Goal: Task Accomplishment & Management: Complete application form

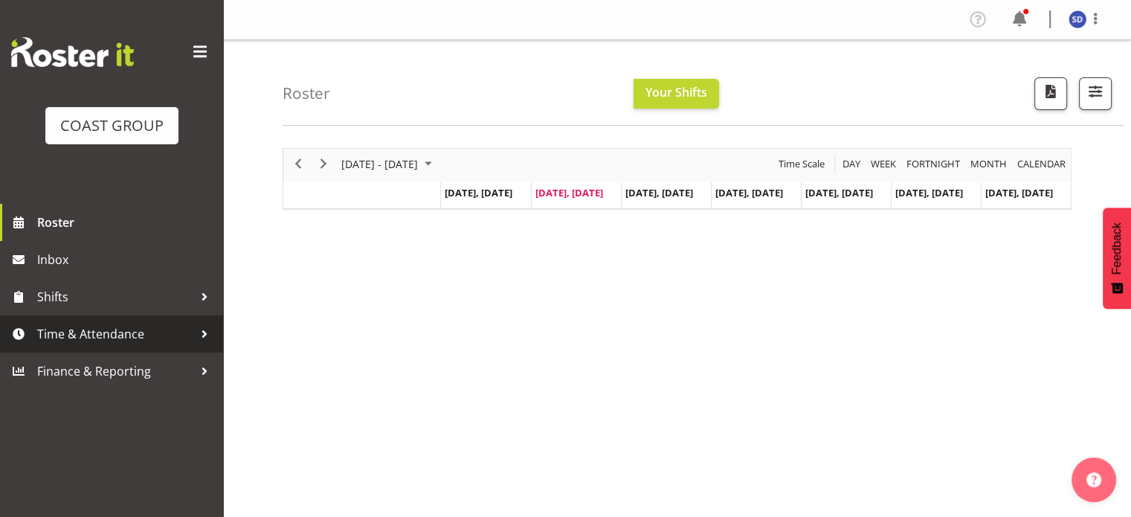
click at [143, 333] on span "Time & Attendance" at bounding box center [115, 334] width 156 height 22
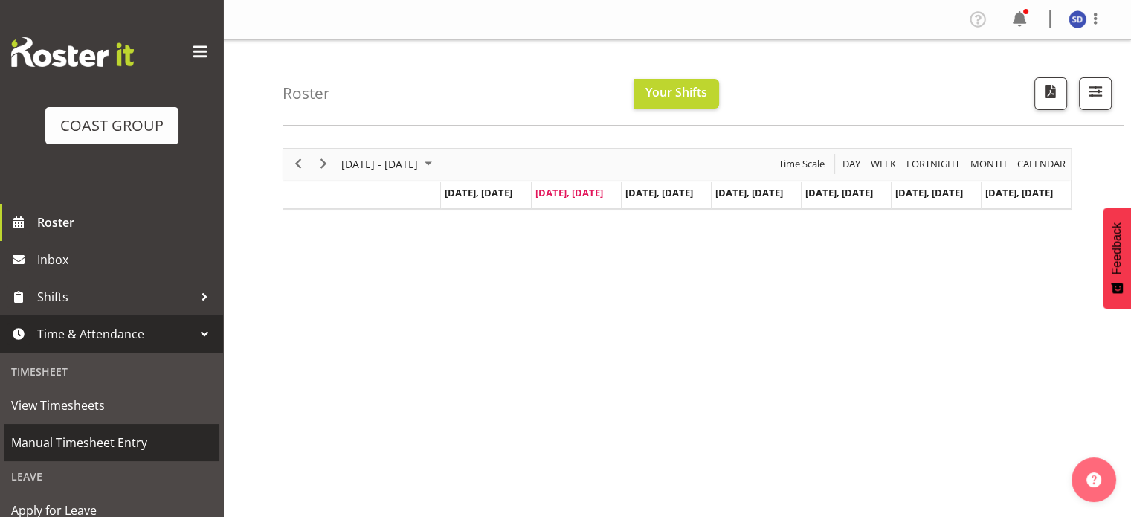
click at [141, 439] on span "Manual Timesheet Entry" at bounding box center [111, 442] width 201 height 22
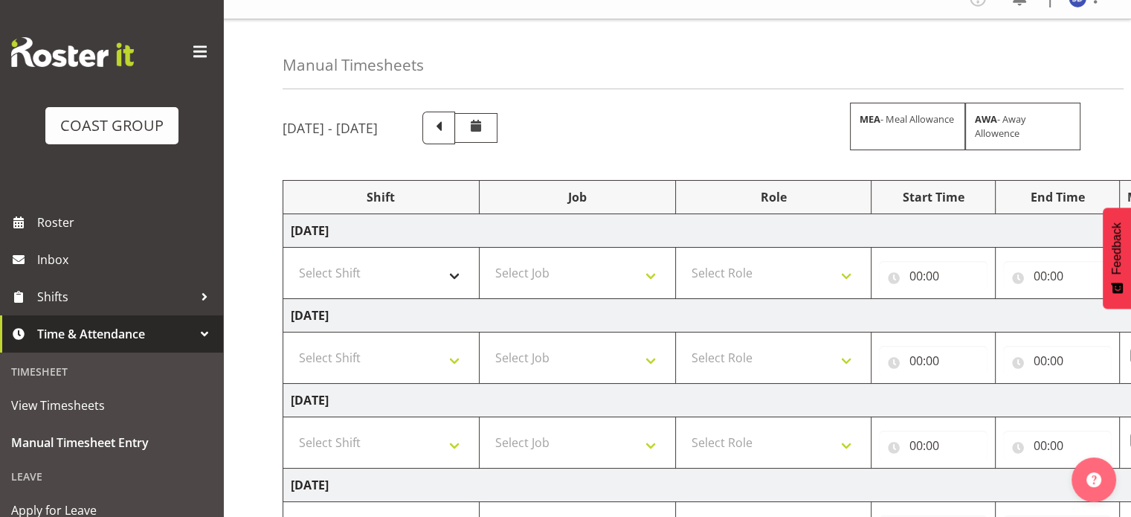
scroll to position [22, 0]
click at [458, 282] on select "Select Shift CHC SIGN ADMIN (LEAVE ALONE, DONT MAKE INACTIVE) DW CHC ARK WORK D…" at bounding box center [381, 271] width 181 height 30
select select "62216"
click at [291, 256] on select "Select Shift CHC SIGN ADMIN (LEAVE ALONE, DONT MAKE INACTIVE) DW CHC ARK WORK D…" at bounding box center [381, 271] width 181 height 30
click at [921, 271] on input "00:00" at bounding box center [933, 274] width 109 height 30
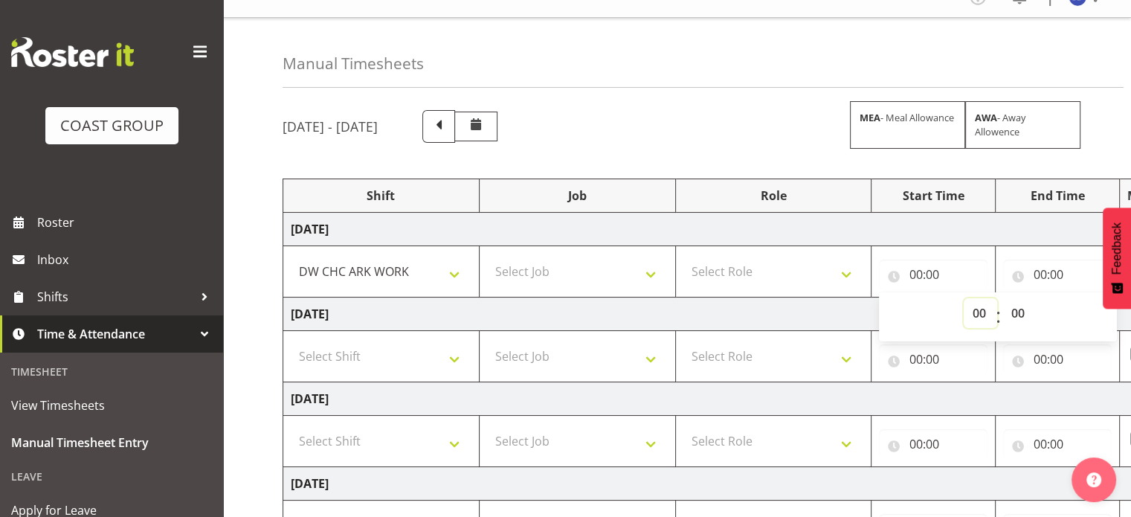
click at [975, 307] on select "00 01 02 03 04 05 06 07 08 09 10 11 12 13 14 15 16 17 18 19 20 21 22 23" at bounding box center [979, 313] width 33 height 30
select select "7"
click at [963, 298] on select "00 01 02 03 04 05 06 07 08 09 10 11 12 13 14 15 16 17 18 19 20 21 22 23" at bounding box center [979, 313] width 33 height 30
type input "07:00"
click at [1016, 311] on select "00 01 02 03 04 05 06 07 08 09 10 11 12 13 14 15 16 17 18 19 20 21 22 23 24 25 2…" at bounding box center [1018, 313] width 33 height 30
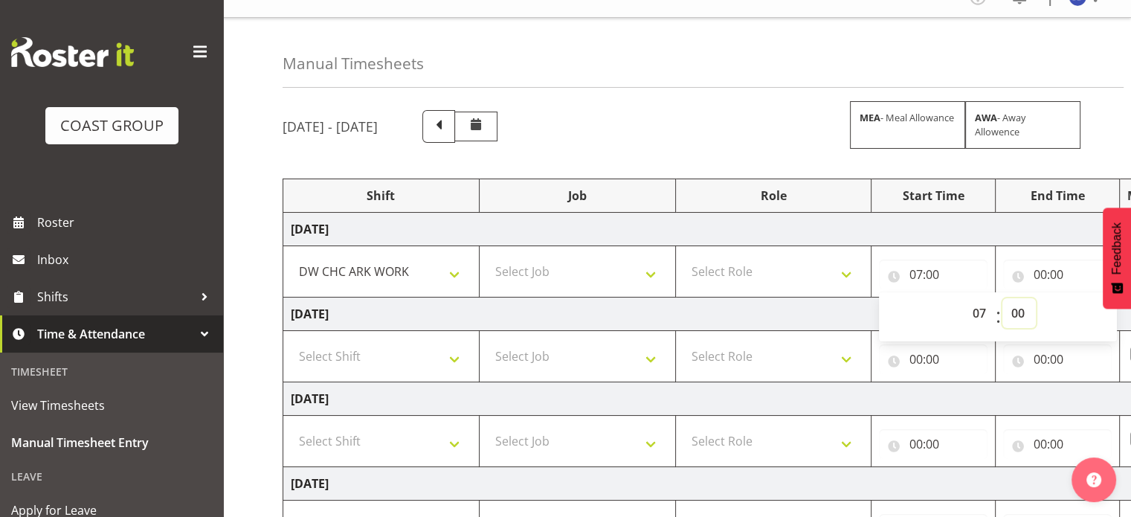
select select "30"
click at [1002, 298] on select "00 01 02 03 04 05 06 07 08 09 10 11 12 13 14 15 16 17 18 19 20 21 22 23 24 25 2…" at bounding box center [1018, 313] width 33 height 30
type input "07:30"
click at [1058, 273] on input "00:00" at bounding box center [1057, 274] width 109 height 30
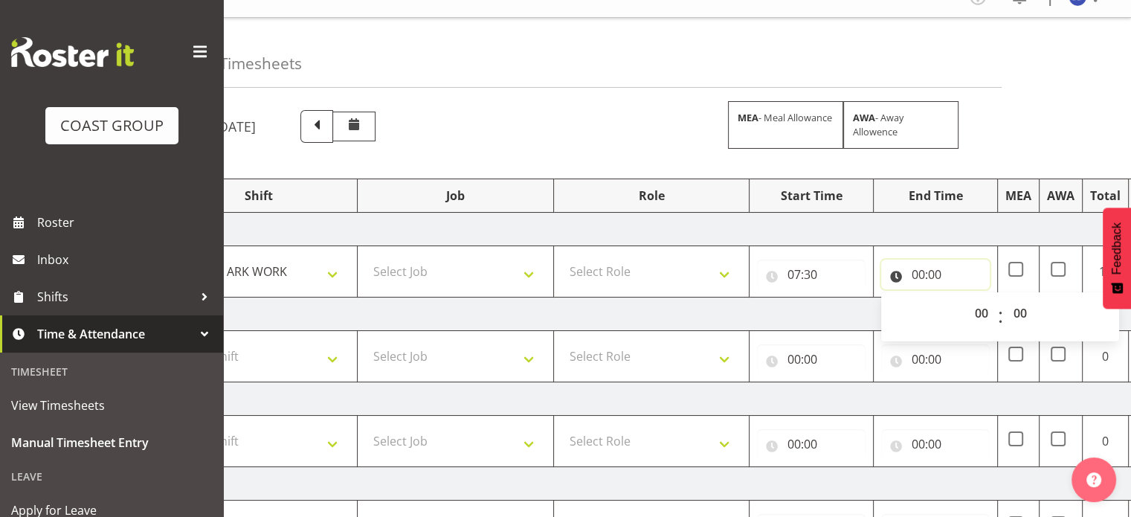
scroll to position [0, 193]
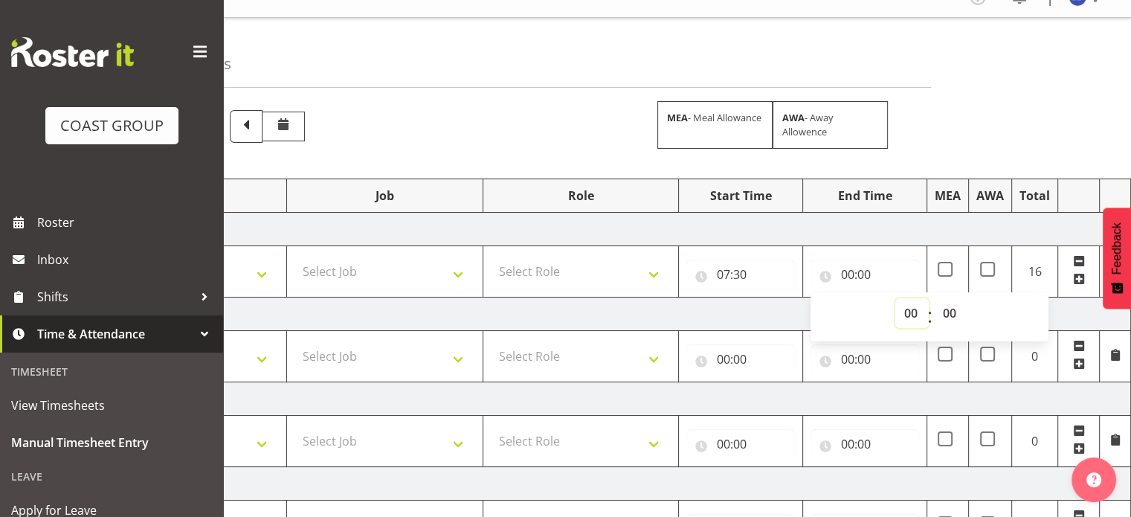
click at [912, 310] on select "00 01 02 03 04 05 06 07 08 09 10 11 12 13 14 15 16 17 18 19 20 21 22 23" at bounding box center [911, 313] width 33 height 30
select select "16"
click at [895, 298] on select "00 01 02 03 04 05 06 07 08 09 10 11 12 13 14 15 16 17 18 19 20 21 22 23" at bounding box center [911, 313] width 33 height 30
type input "16:00"
click at [951, 320] on select "00 01 02 03 04 05 06 07 08 09 10 11 12 13 14 15 16 17 18 19 20 21 22 23 24 25 2…" at bounding box center [950, 313] width 33 height 30
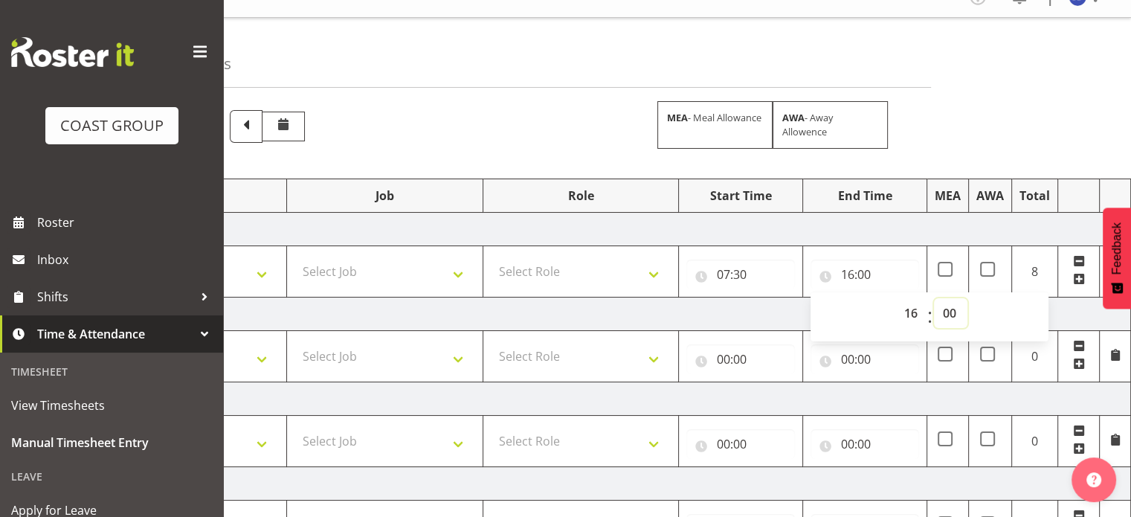
select select "30"
click at [934, 298] on select "00 01 02 03 04 05 06 07 08 09 10 11 12 13 14 15 16 17 18 19 20 21 22 23 24 25 2…" at bounding box center [950, 313] width 33 height 30
type input "16:30"
click at [422, 279] on select "Select Job 1 Carlton Events 1 [PERSON_NAME][GEOGRAPHIC_DATA] 1 [PERSON_NAME][GE…" at bounding box center [384, 271] width 181 height 30
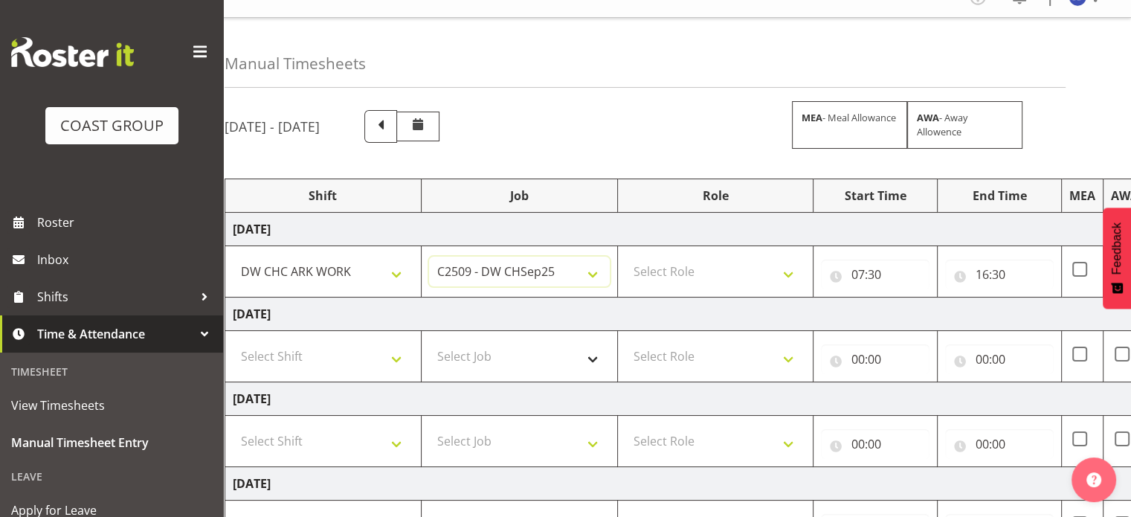
scroll to position [0, 57]
click at [577, 275] on select "1 Carlton Events 1 [PERSON_NAME] 1 [PERSON_NAME][GEOGRAPHIC_DATA] 1 EHS WAREHOU…" at bounding box center [520, 271] width 181 height 30
select select "9478"
click at [430, 256] on select "1 Carlton Events 1 [PERSON_NAME] 1 [PERSON_NAME][GEOGRAPHIC_DATA] 1 EHS WAREHOU…" at bounding box center [520, 271] width 181 height 30
click at [535, 347] on select "Select Job 1 Carlton Events 1 [PERSON_NAME][GEOGRAPHIC_DATA] 1 [PERSON_NAME][GE…" at bounding box center [520, 356] width 181 height 30
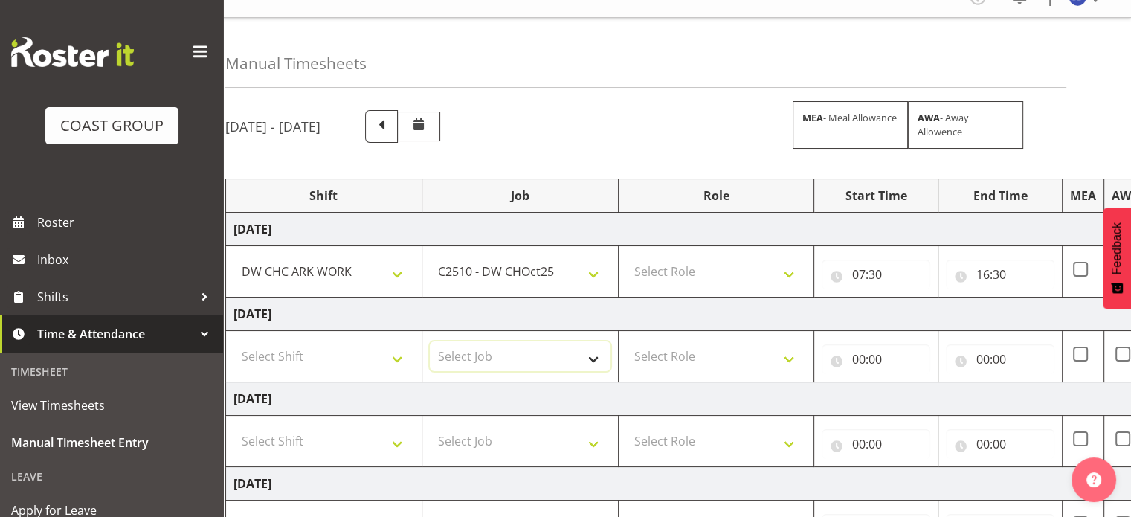
select select "9478"
click at [430, 341] on select "Select Job 1 Carlton Events 1 [PERSON_NAME][GEOGRAPHIC_DATA] 1 [PERSON_NAME][GE…" at bounding box center [520, 356] width 181 height 30
click at [389, 358] on select "Select Shift CHC SIGN ADMIN (LEAVE ALONE, DONT MAKE INACTIVE) DW CHC ARK WORK D…" at bounding box center [323, 356] width 181 height 30
select select "62216"
click at [233, 341] on select "Select Shift CHC SIGN ADMIN (LEAVE ALONE, DONT MAKE INACTIVE) DW CHC ARK WORK D…" at bounding box center [323, 356] width 181 height 30
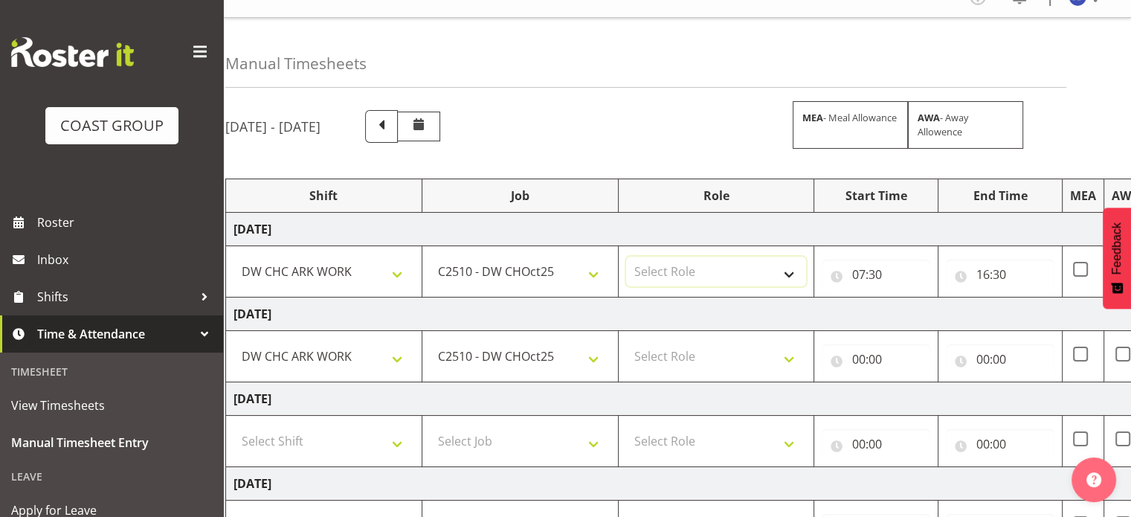
click at [768, 281] on select "Select Role SIGNWRITER" at bounding box center [716, 271] width 181 height 30
select select "217"
click at [626, 256] on select "Select Role SIGNWRITER" at bounding box center [716, 271] width 181 height 30
click at [761, 365] on select "Select Role SIGNWRITER" at bounding box center [716, 356] width 181 height 30
select select "217"
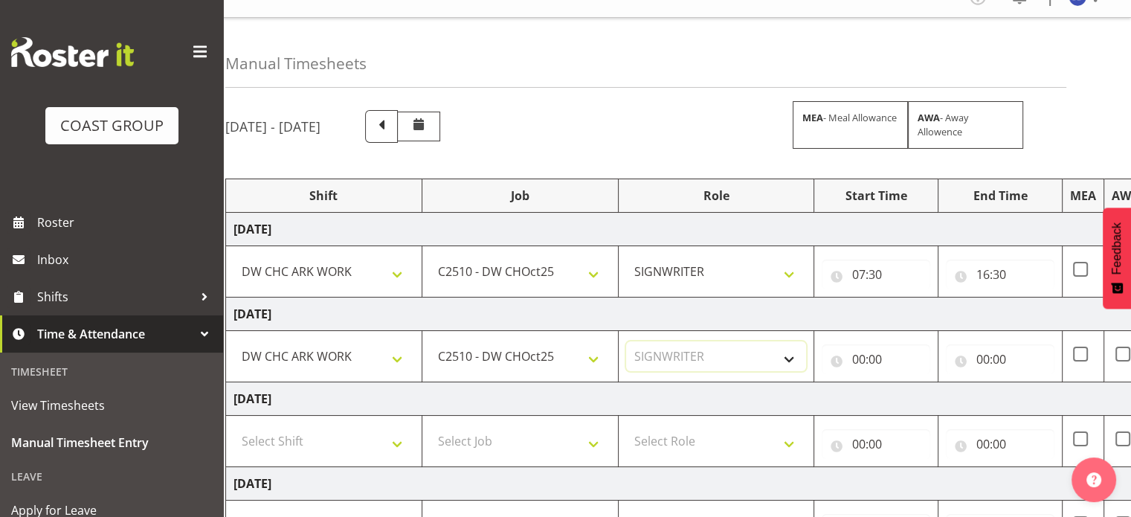
click at [626, 341] on select "Select Role SIGNWRITER" at bounding box center [716, 356] width 181 height 30
click at [880, 357] on input "00:00" at bounding box center [875, 359] width 109 height 30
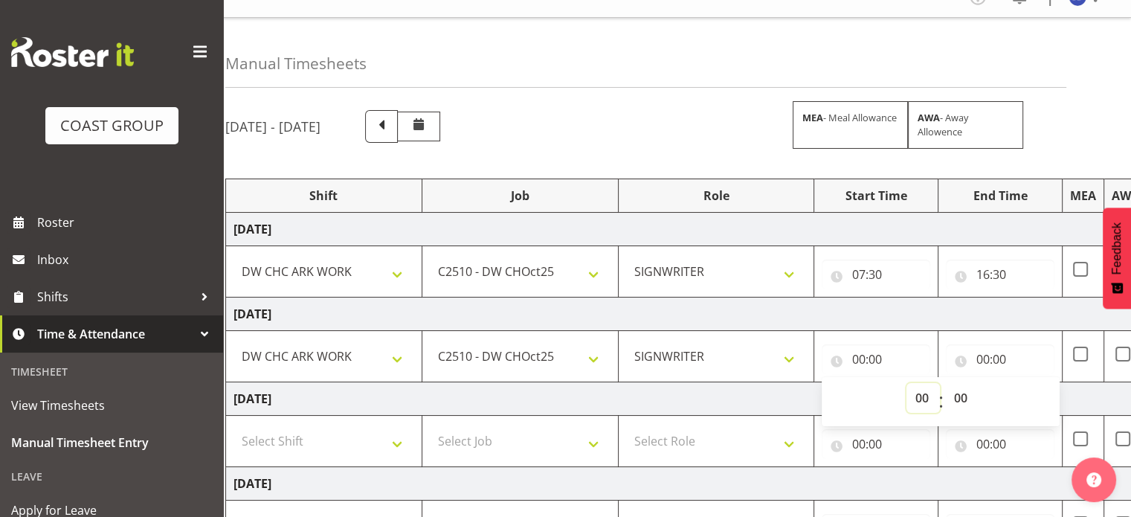
click at [917, 388] on select "00 01 02 03 04 05 06 07 08 09 10 11 12 13 14 15 16 17 18 19 20 21 22 23" at bounding box center [922, 398] width 33 height 30
select select "8"
click at [906, 383] on select "00 01 02 03 04 05 06 07 08 09 10 11 12 13 14 15 16 17 18 19 20 21 22 23" at bounding box center [922, 398] width 33 height 30
type input "08:00"
click at [999, 354] on input "00:00" at bounding box center [999, 359] width 109 height 30
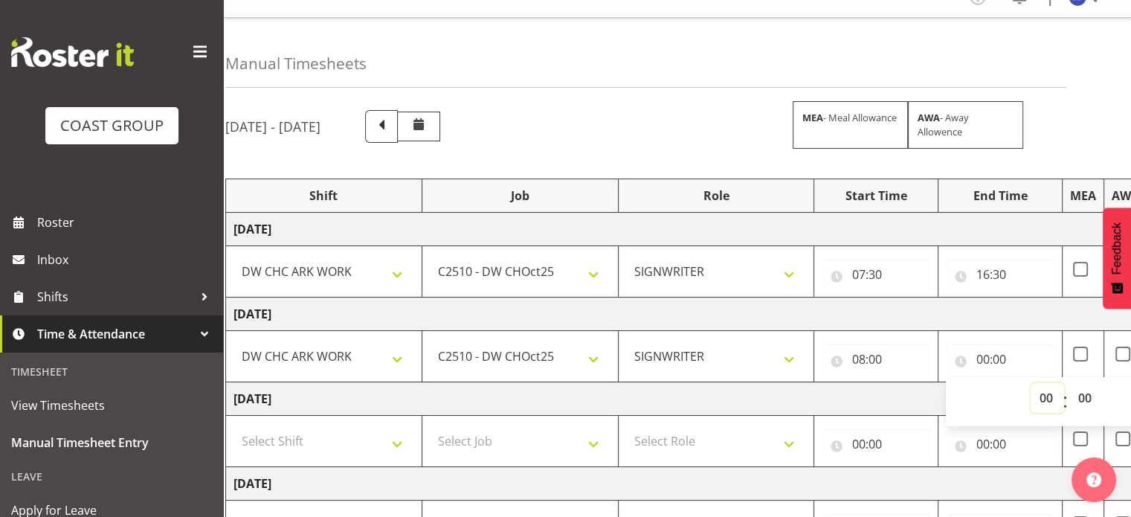
click at [1046, 395] on select "00 01 02 03 04 05 06 07 08 09 10 11 12 13 14 15 16 17 18 19 20 21 22 23" at bounding box center [1046, 398] width 33 height 30
select select "16"
click at [1030, 383] on select "00 01 02 03 04 05 06 07 08 09 10 11 12 13 14 15 16 17 18 19 20 21 22 23" at bounding box center [1046, 398] width 33 height 30
type input "16:00"
click at [1087, 397] on select "00 01 02 03 04 05 06 07 08 09 10 11 12 13 14 15 16 17 18 19 20 21 22 23 24 25 2…" at bounding box center [1085, 398] width 33 height 30
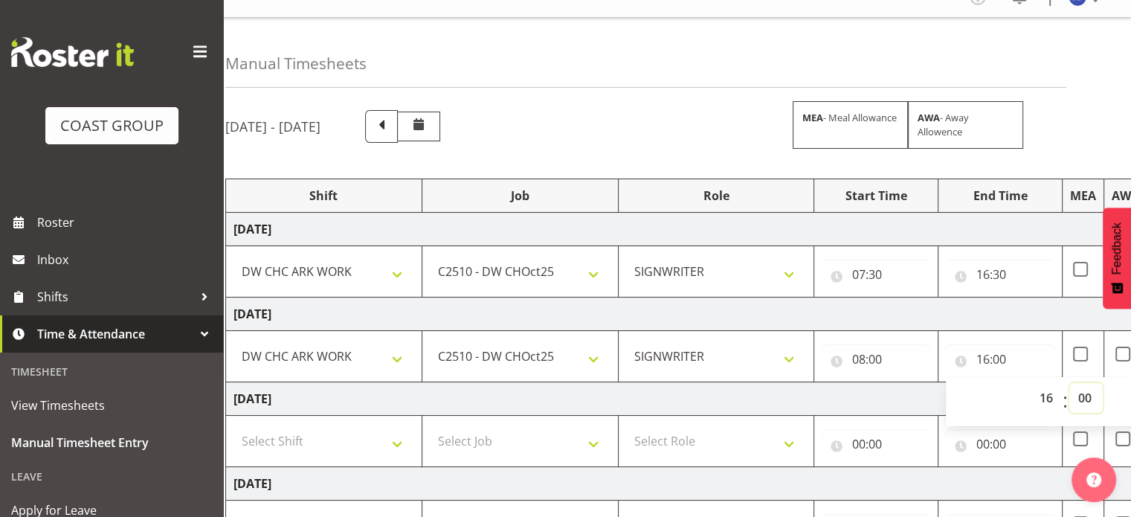
select select "30"
click at [1069, 383] on select "00 01 02 03 04 05 06 07 08 09 10 11 12 13 14 15 16 17 18 19 20 21 22 23 24 25 2…" at bounding box center [1085, 398] width 33 height 30
type input "16:30"
click at [981, 313] on td "[DATE]" at bounding box center [746, 313] width 1040 height 33
click at [404, 441] on select "Select Shift CHC SIGN ADMIN (LEAVE ALONE, DONT MAKE INACTIVE) DW CHC ARK WORK D…" at bounding box center [323, 441] width 181 height 30
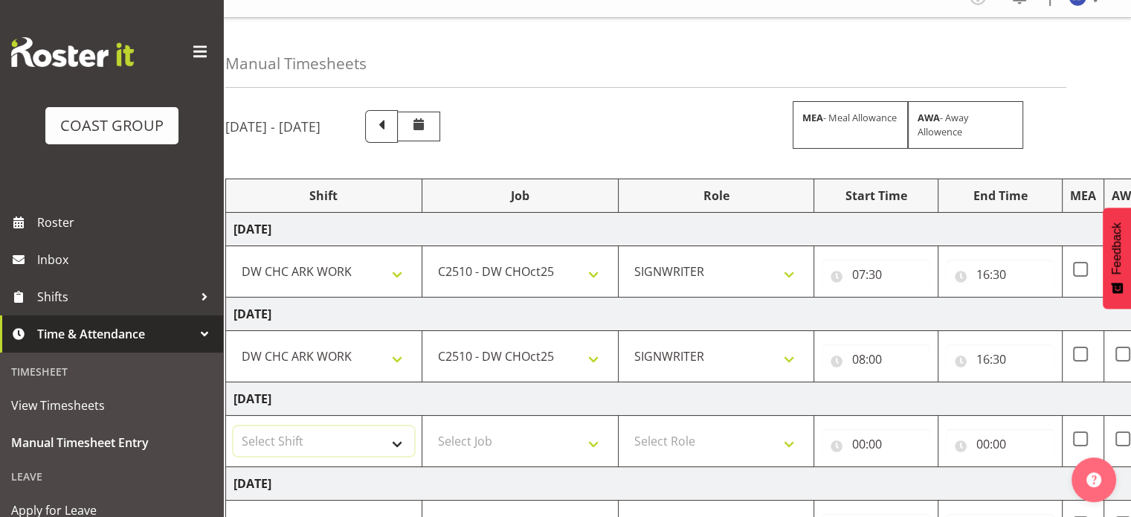
select select "62216"
click at [233, 426] on select "Select Shift CHC SIGN ADMIN (LEAVE ALONE, DONT MAKE INACTIVE) DW CHC ARK WORK D…" at bounding box center [323, 441] width 181 height 30
click at [495, 436] on select "Select Job 1 Carlton Events 1 [PERSON_NAME][GEOGRAPHIC_DATA] 1 [PERSON_NAME][GE…" at bounding box center [520, 441] width 181 height 30
select select "9478"
click at [430, 426] on select "Select Job 1 Carlton Events 1 [PERSON_NAME][GEOGRAPHIC_DATA] 1 [PERSON_NAME][GE…" at bounding box center [520, 441] width 181 height 30
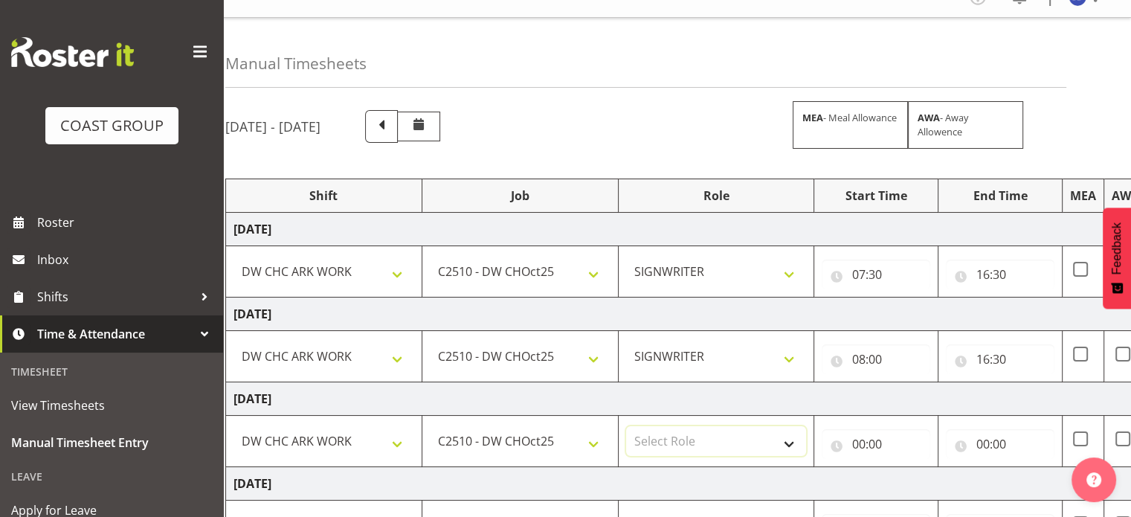
click at [647, 436] on select "Select Role SIGNWRITER" at bounding box center [716, 441] width 181 height 30
select select "217"
click at [626, 426] on select "Select Role SIGNWRITER" at bounding box center [716, 441] width 181 height 30
click at [857, 446] on input "00:00" at bounding box center [875, 444] width 109 height 30
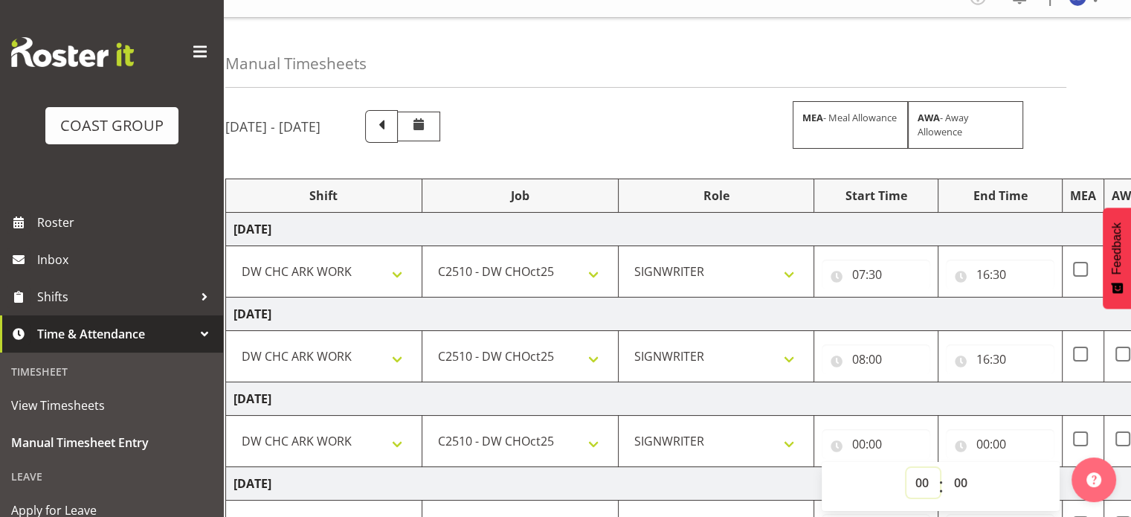
click at [917, 473] on select "00 01 02 03 04 05 06 07 08 09 10 11 12 13 14 15 16 17 18 19 20 21 22 23" at bounding box center [922, 483] width 33 height 30
select select "7"
click at [906, 468] on select "00 01 02 03 04 05 06 07 08 09 10 11 12 13 14 15 16 17 18 19 20 21 22 23" at bounding box center [922, 483] width 33 height 30
type input "07:00"
click at [961, 482] on select "00 01 02 03 04 05 06 07 08 09 10 11 12 13 14 15 16 17 18 19 20 21 22 23 24 25 2…" at bounding box center [961, 483] width 33 height 30
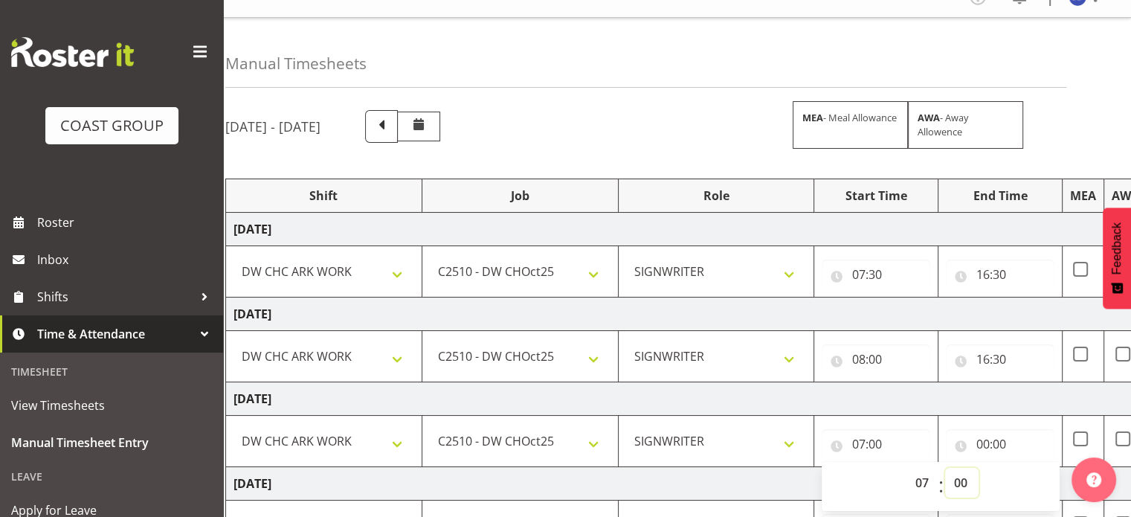
select select "30"
click at [945, 468] on select "00 01 02 03 04 05 06 07 08 09 10 11 12 13 14 15 16 17 18 19 20 21 22 23 24 25 2…" at bounding box center [961, 483] width 33 height 30
type input "07:30"
click at [982, 437] on input "00:00" at bounding box center [999, 444] width 109 height 30
click at [1044, 487] on select "00 01 02 03 04 05 06 07 08 09 10 11 12 13 14 15 16 17 18 19 20 21 22 23" at bounding box center [1046, 483] width 33 height 30
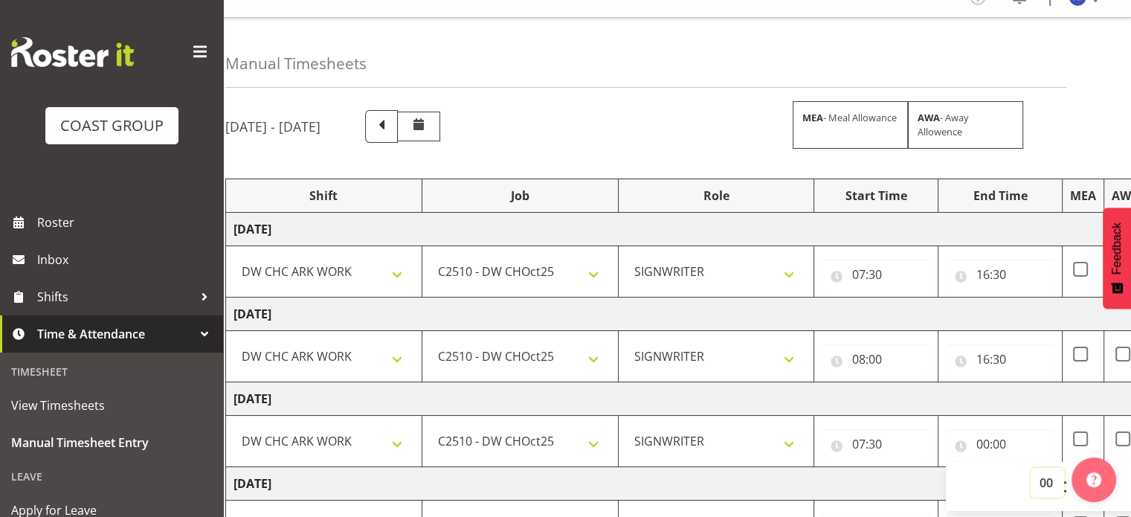
select select "16"
click at [1030, 468] on select "00 01 02 03 04 05 06 07 08 09 10 11 12 13 14 15 16 17 18 19 20 21 22 23" at bounding box center [1046, 483] width 33 height 30
type input "16:00"
click at [1025, 395] on td "[DATE]" at bounding box center [746, 398] width 1040 height 33
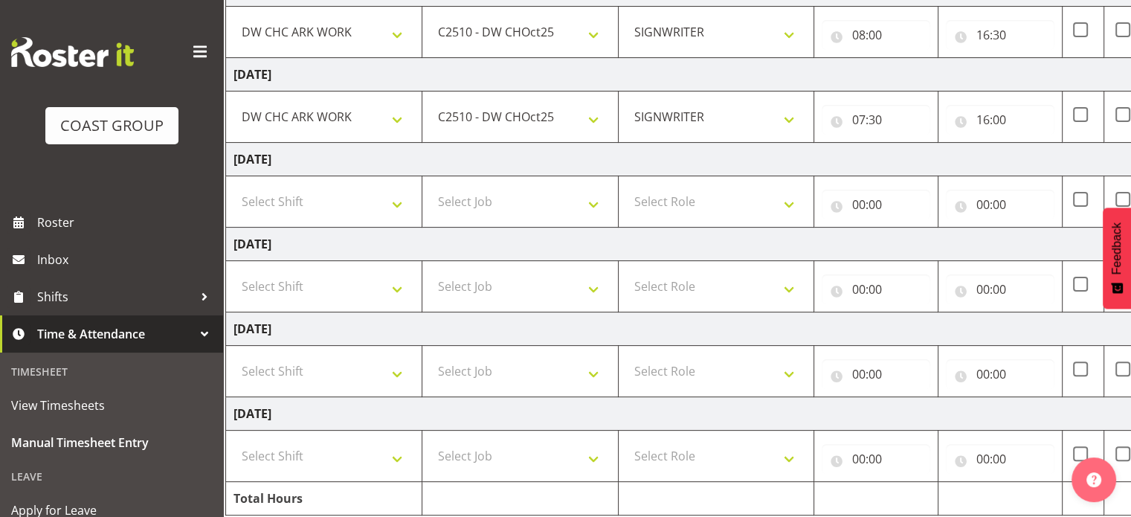
scroll to position [348, 0]
click at [398, 370] on select "Select Shift CHC SIGN ADMIN (LEAVE ALONE, DONT MAKE INACTIVE) DW CHC ARK WORK D…" at bounding box center [323, 370] width 181 height 30
select select "62216"
click at [233, 355] on select "Select Shift CHC SIGN ADMIN (LEAVE ALONE, DONT MAKE INACTIVE) DW CHC ARK WORK D…" at bounding box center [323, 370] width 181 height 30
click at [387, 455] on select "Select Shift CHC SIGN ADMIN (LEAVE ALONE, DONT MAKE INACTIVE) DW CHC ARK WORK D…" at bounding box center [323, 454] width 181 height 30
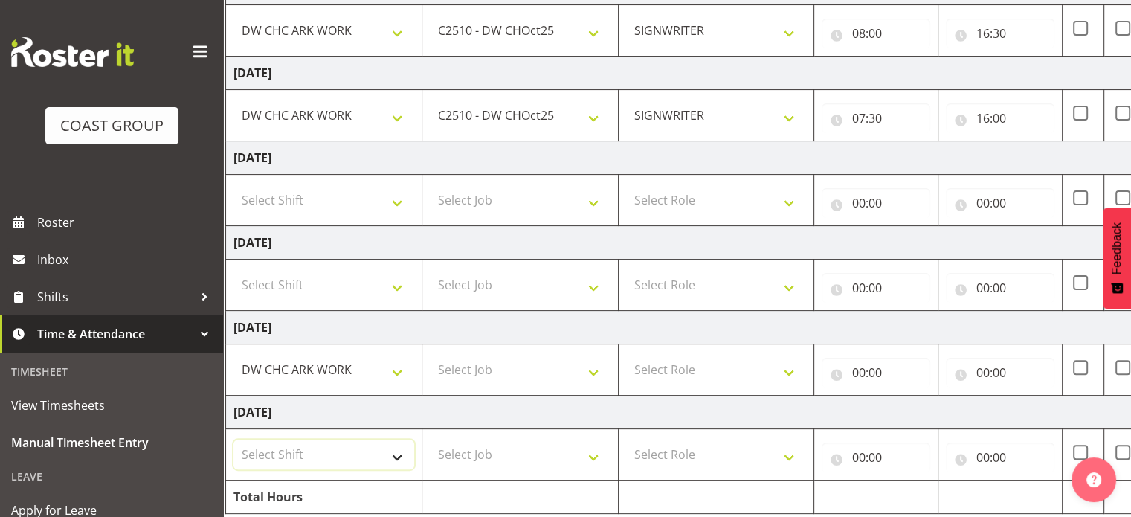
select select "62216"
click at [233, 439] on select "Select Shift CHC SIGN ADMIN (LEAVE ALONE, DONT MAKE INACTIVE) DW CHC ARK WORK D…" at bounding box center [323, 454] width 181 height 30
click at [488, 367] on select "Select Job 1 Carlton Events 1 [PERSON_NAME][GEOGRAPHIC_DATA] 1 [PERSON_NAME][GE…" at bounding box center [520, 370] width 181 height 30
select select "9478"
click at [430, 355] on select "Select Job 1 Carlton Events 1 [PERSON_NAME][GEOGRAPHIC_DATA] 1 [PERSON_NAME][GE…" at bounding box center [520, 370] width 181 height 30
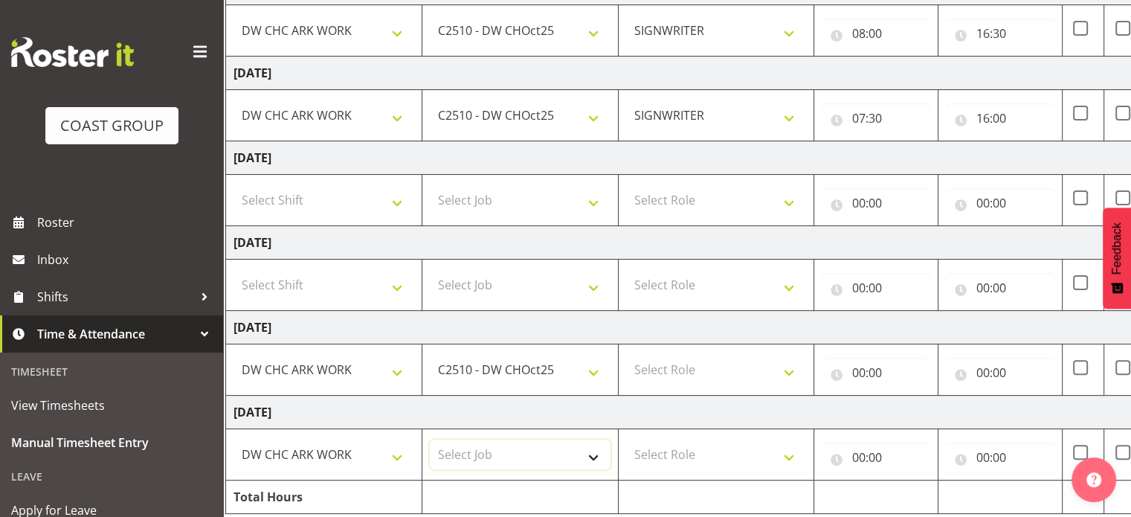
click at [497, 445] on select "Select Job 1 Carlton Events 1 [PERSON_NAME][GEOGRAPHIC_DATA] 1 [PERSON_NAME][GE…" at bounding box center [520, 454] width 181 height 30
select select "9478"
click at [430, 439] on select "Select Job 1 Carlton Events 1 [PERSON_NAME][GEOGRAPHIC_DATA] 1 [PERSON_NAME][GE…" at bounding box center [520, 454] width 181 height 30
click at [635, 379] on select "Select Role SIGNWRITER" at bounding box center [716, 370] width 181 height 30
select select "217"
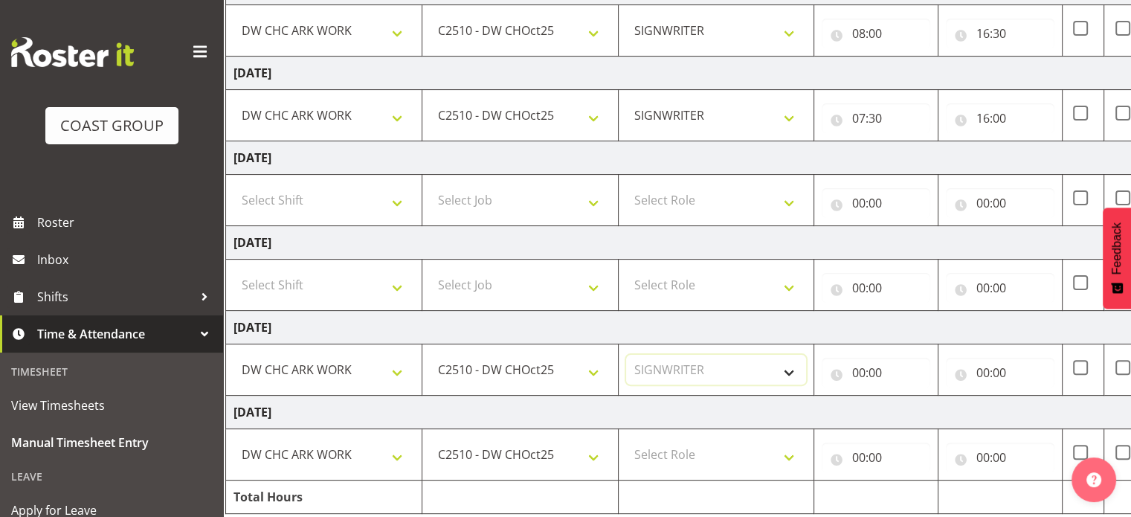
click at [626, 355] on select "Select Role SIGNWRITER" at bounding box center [716, 370] width 181 height 30
click at [694, 466] on select "Select Role SIGNWRITER" at bounding box center [716, 454] width 181 height 30
select select "217"
click at [626, 439] on select "Select Role SIGNWRITER" at bounding box center [716, 454] width 181 height 30
click at [860, 368] on input "00:00" at bounding box center [875, 373] width 109 height 30
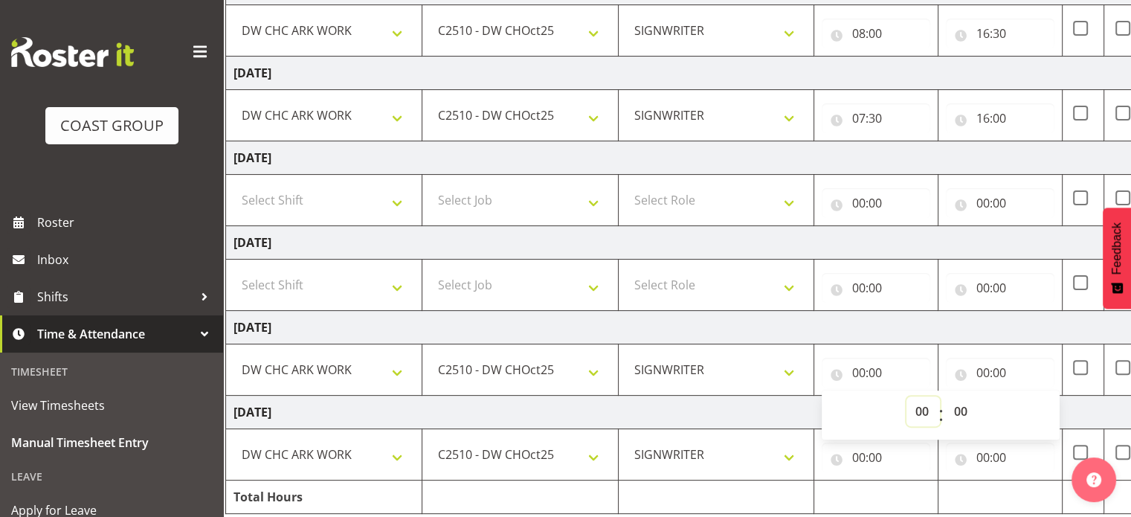
click at [919, 407] on select "00 01 02 03 04 05 06 07 08 09 10 11 12 13 14 15 16 17 18 19 20 21 22 23" at bounding box center [922, 411] width 33 height 30
select select "7"
click at [906, 396] on select "00 01 02 03 04 05 06 07 08 09 10 11 12 13 14 15 16 17 18 19 20 21 22 23" at bounding box center [922, 411] width 33 height 30
type input "07:00"
click at [957, 409] on select "00 01 02 03 04 05 06 07 08 09 10 11 12 13 14 15 16 17 18 19 20 21 22 23 24 25 2…" at bounding box center [961, 411] width 33 height 30
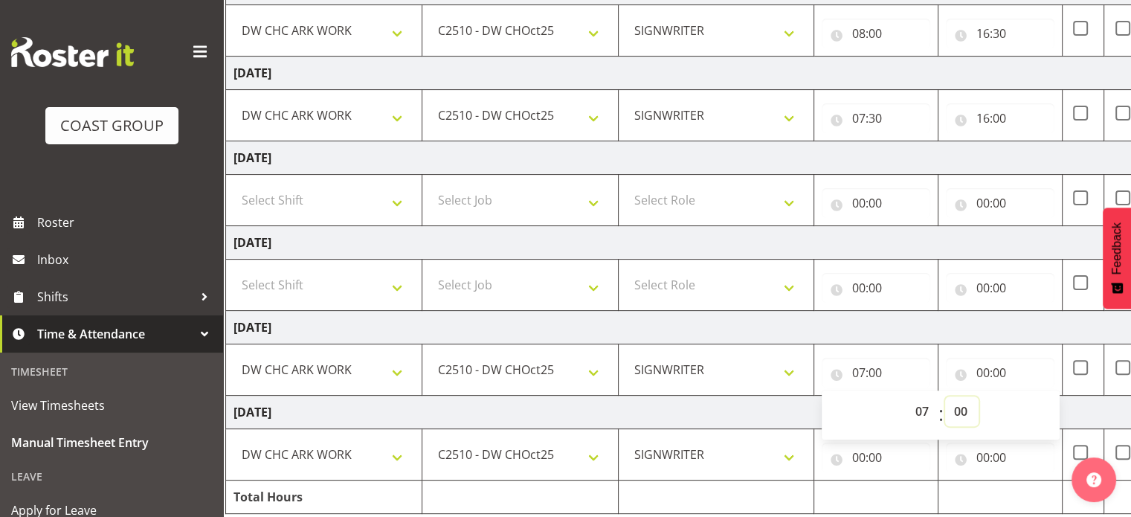
select select "30"
click at [945, 396] on select "00 01 02 03 04 05 06 07 08 09 10 11 12 13 14 15 16 17 18 19 20 21 22 23 24 25 2…" at bounding box center [961, 411] width 33 height 30
type input "07:30"
click at [1010, 374] on input "00:00" at bounding box center [999, 373] width 109 height 30
click at [1037, 405] on select "00 01 02 03 04 05 06 07 08 09 10 11 12 13 14 15 16 17 18 19 20 21 22 23" at bounding box center [1046, 411] width 33 height 30
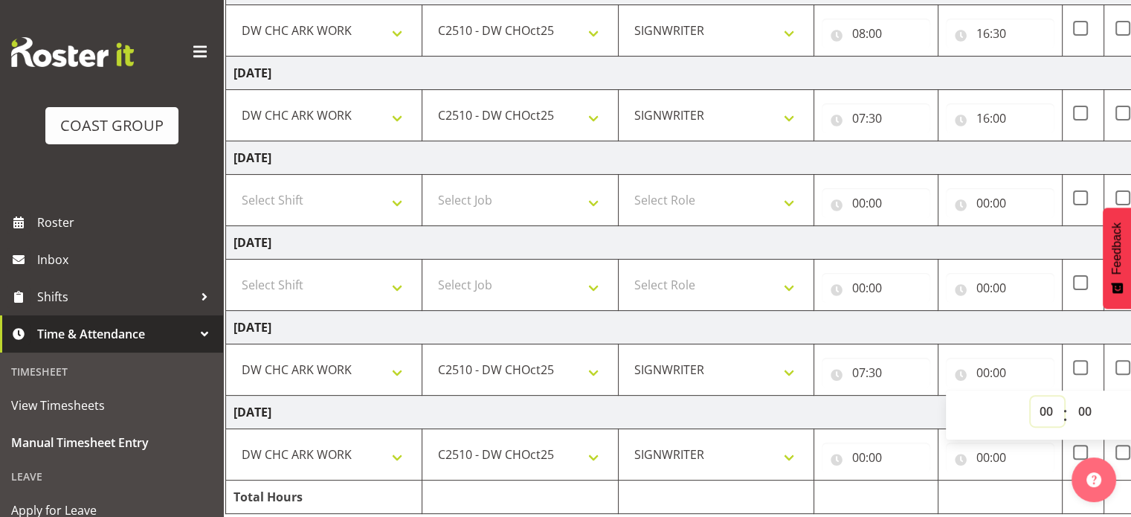
select select "18"
click at [1030, 396] on select "00 01 02 03 04 05 06 07 08 09 10 11 12 13 14 15 16 17 18 19 20 21 22 23" at bounding box center [1046, 411] width 33 height 30
type input "18:00"
click at [1011, 327] on td "[DATE]" at bounding box center [746, 327] width 1040 height 33
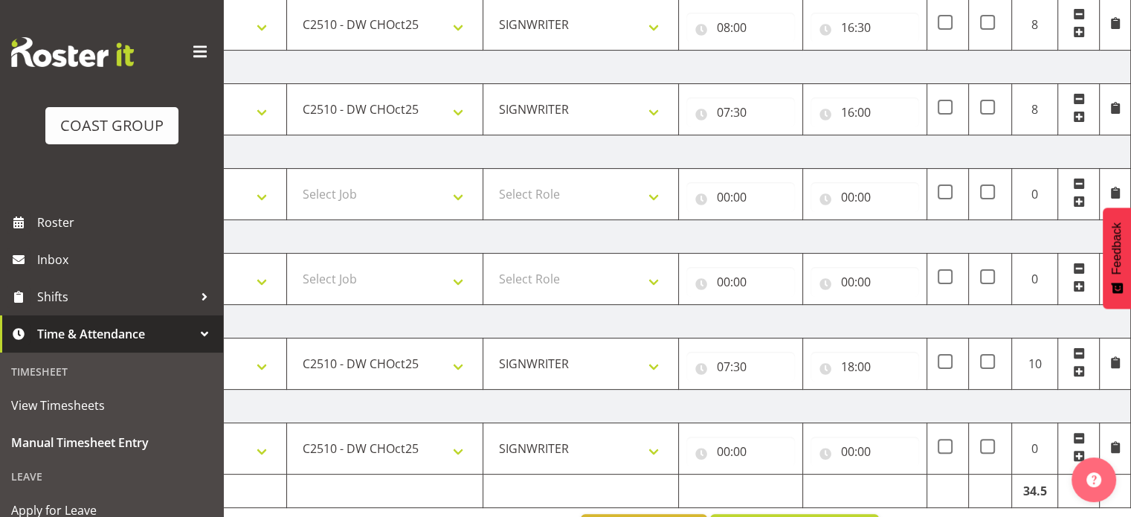
scroll to position [403, 0]
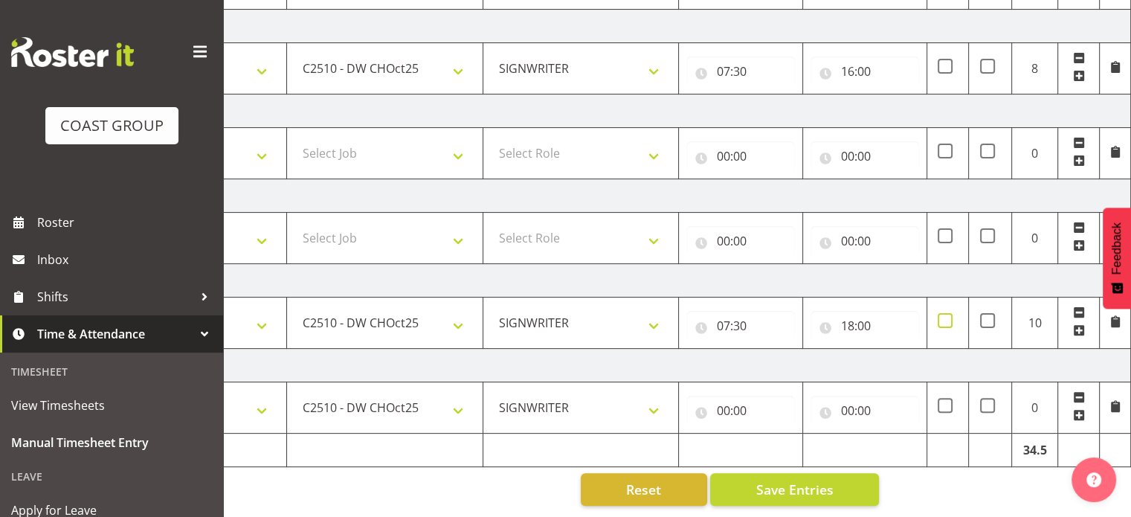
click at [947, 314] on span at bounding box center [944, 320] width 15 height 15
click at [947, 316] on input "checkbox" at bounding box center [942, 321] width 10 height 10
checkbox input "true"
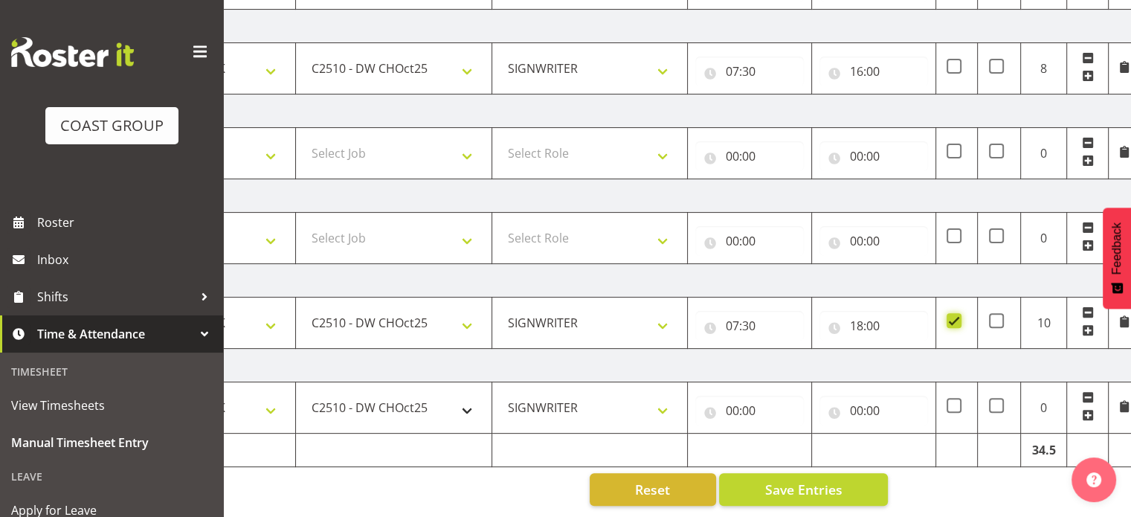
scroll to position [0, 193]
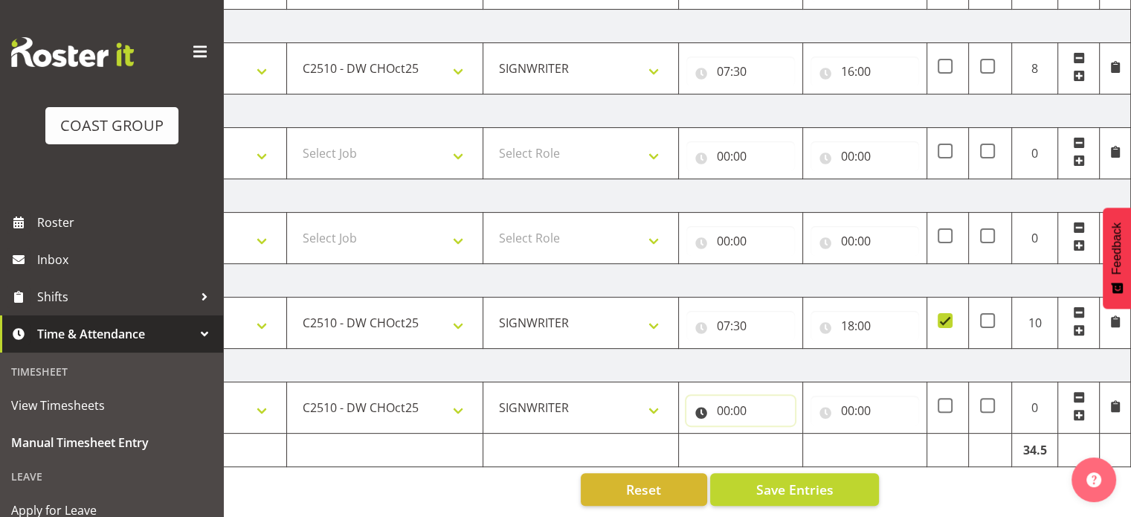
click at [742, 400] on input "00:00" at bounding box center [740, 410] width 109 height 30
click at [782, 436] on select "00 01 02 03 04 05 06 07 08 09 10 11 12 13 14 15 16 17 18 19 20 21 22 23" at bounding box center [787, 449] width 33 height 30
select select "7"
click at [771, 434] on select "00 01 02 03 04 05 06 07 08 09 10 11 12 13 14 15 16 17 18 19 20 21 22 23" at bounding box center [787, 449] width 33 height 30
type input "07:00"
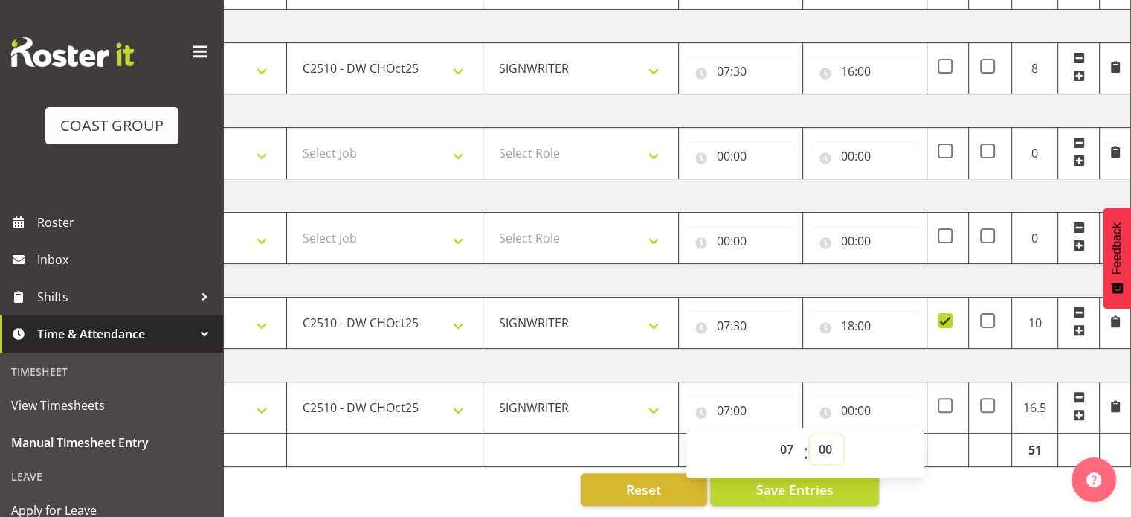
click at [815, 439] on select "00 01 02 03 04 05 06 07 08 09 10 11 12 13 14 15 16 17 18 19 20 21 22 23 24 25 2…" at bounding box center [825, 449] width 33 height 30
select select "30"
click at [809, 434] on select "00 01 02 03 04 05 06 07 08 09 10 11 12 13 14 15 16 17 18 19 20 21 22 23 24 25 2…" at bounding box center [825, 449] width 33 height 30
type input "07:30"
click at [867, 389] on div "00:00 00 01 02 03 04 05 06 07 08 09 10 11 12 13 14 15 16 17 18 19 20 21 22 23 :…" at bounding box center [864, 407] width 109 height 36
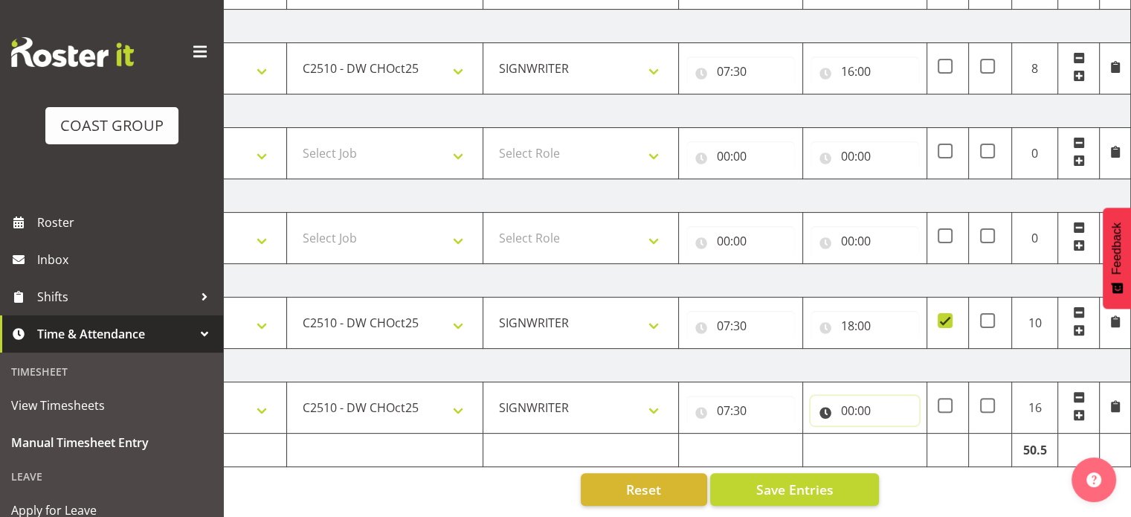
click at [864, 395] on input "00:00" at bounding box center [864, 410] width 109 height 30
click at [907, 443] on select "00 01 02 03 04 05 06 07 08 09 10 11 12 13 14 15 16 17 18 19 20 21 22 23" at bounding box center [911, 449] width 33 height 30
select select "18"
click at [895, 434] on select "00 01 02 03 04 05 06 07 08 09 10 11 12 13 14 15 16 17 18 19 20 21 22 23" at bounding box center [911, 449] width 33 height 30
type input "18:00"
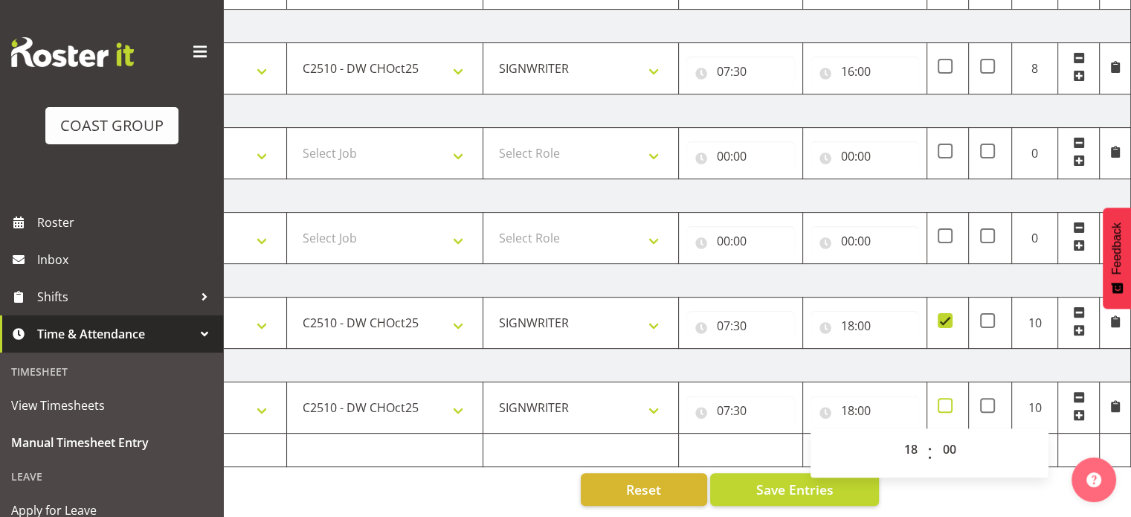
click at [943, 398] on span at bounding box center [944, 405] width 15 height 15
click at [943, 401] on input "checkbox" at bounding box center [942, 406] width 10 height 10
checkbox input "true"
click at [919, 358] on td "[DATE]" at bounding box center [611, 365] width 1040 height 33
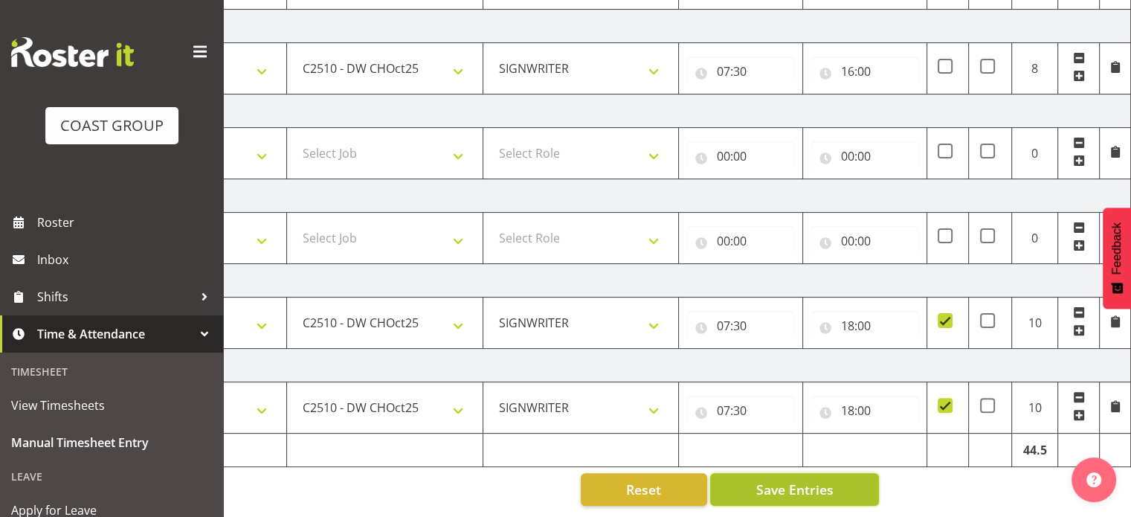
click at [759, 479] on span "Save Entries" at bounding box center [793, 488] width 77 height 19
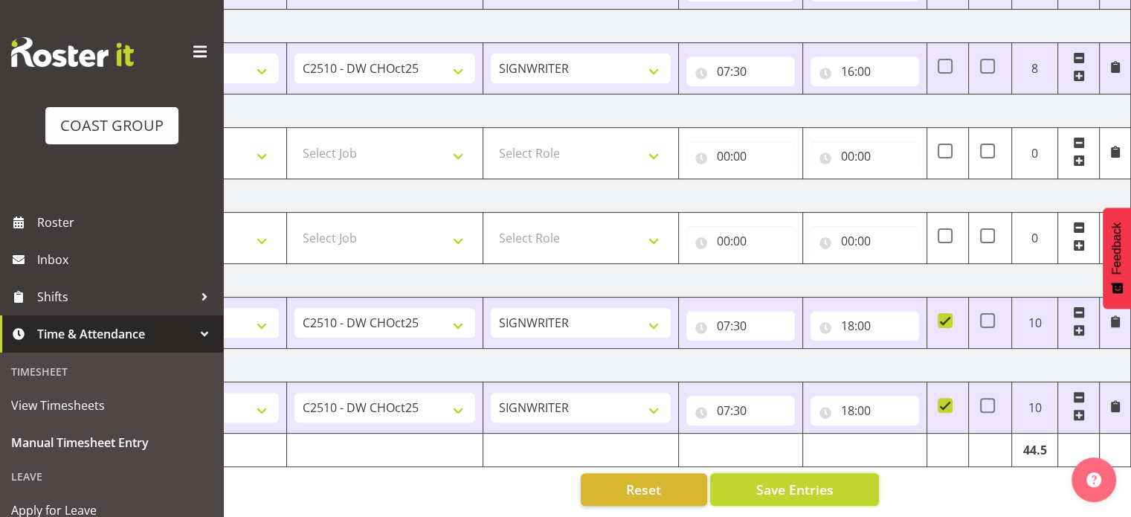
scroll to position [0, 0]
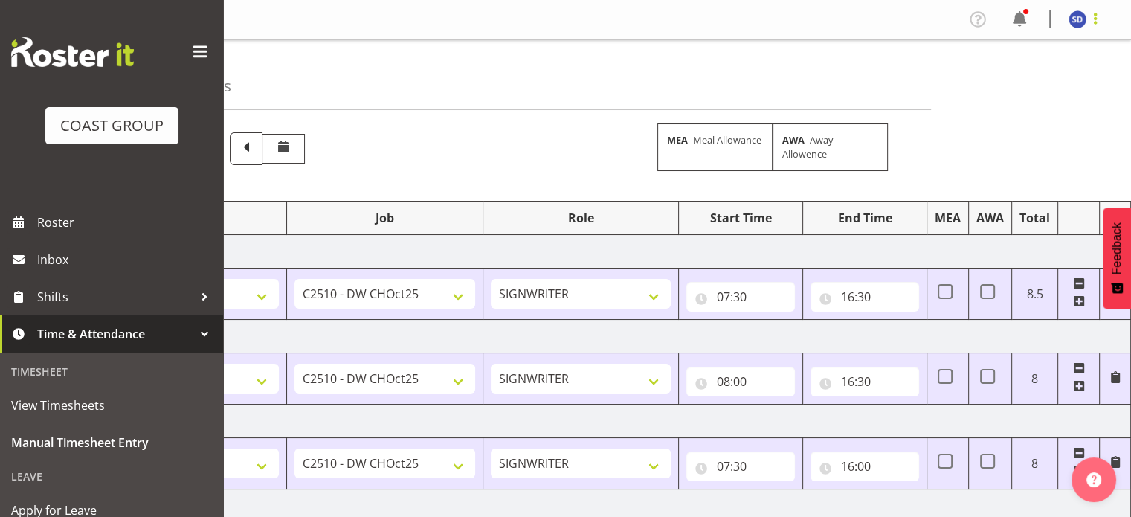
click at [1096, 21] on span at bounding box center [1095, 19] width 18 height 18
